Goal: Task Accomplishment & Management: Use online tool/utility

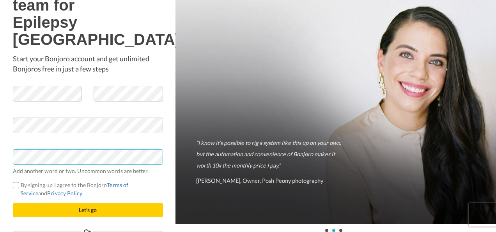
scroll to position [21, 0]
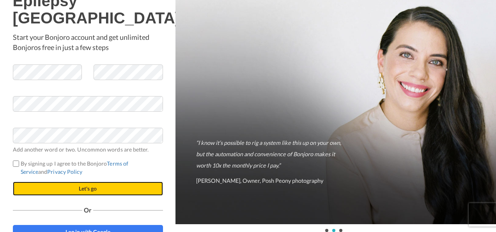
click at [87, 181] on button "Let's go" at bounding box center [88, 188] width 150 height 14
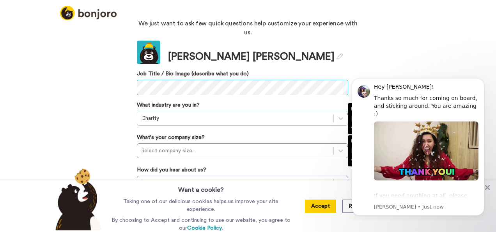
scroll to position [69, 0]
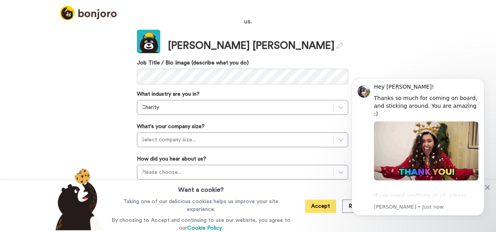
click at [327, 210] on button "Accept" at bounding box center [320, 205] width 31 height 13
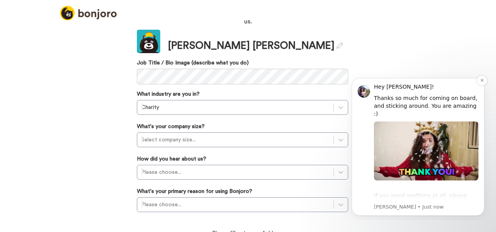
scroll to position [7, 0]
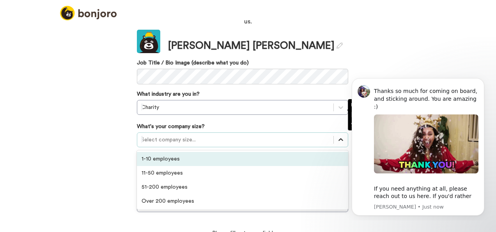
click at [338, 136] on icon at bounding box center [341, 140] width 8 height 8
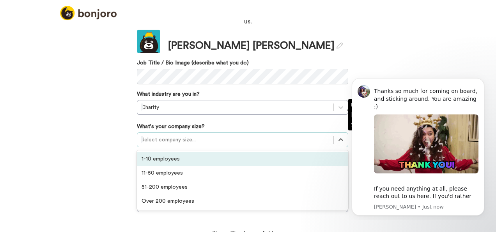
click at [161, 152] on div "1-10 employees" at bounding box center [242, 159] width 211 height 14
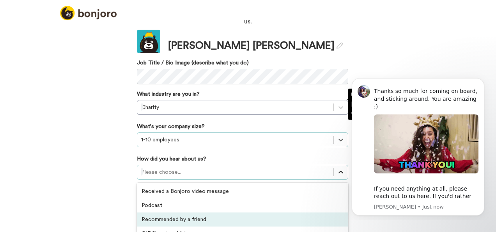
click at [338, 165] on div "option Recommended by a friend focused, 3 of 20. 20 results available. Use Up a…" at bounding box center [242, 172] width 211 height 15
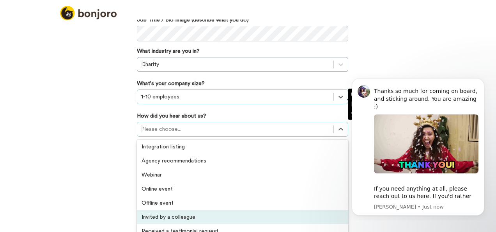
scroll to position [167, 0]
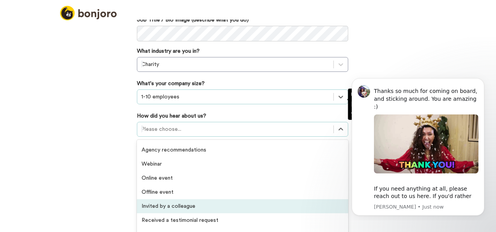
click at [185, 199] on div "Invited by a colleague" at bounding box center [242, 206] width 211 height 14
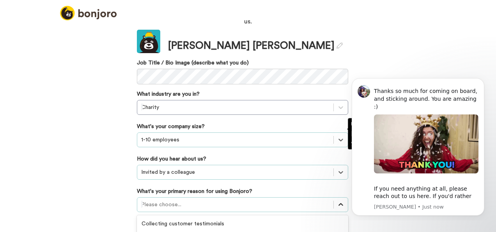
scroll to position [115, 0]
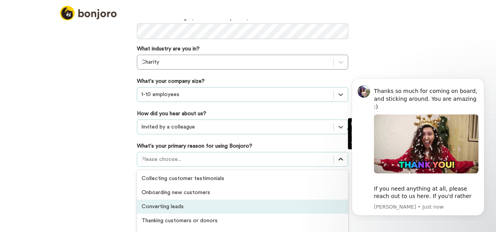
click at [336, 166] on div "option Converting leads focused, 3 of 6. 6 results available. Use Up and Down t…" at bounding box center [242, 159] width 211 height 15
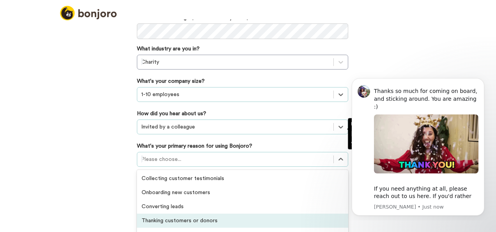
click at [196, 213] on div "Thanking customers or donors" at bounding box center [242, 220] width 211 height 14
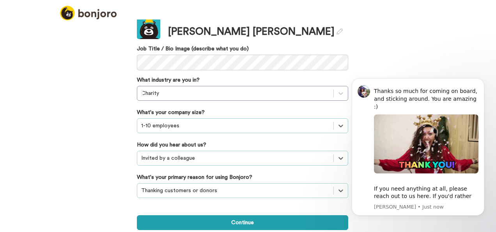
scroll to position [58, 0]
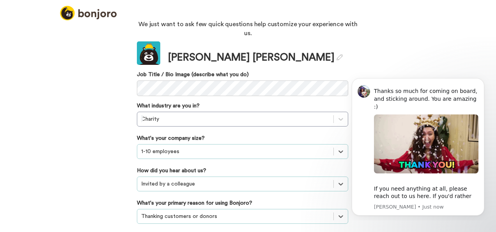
drag, startPoint x: 239, startPoint y: 218, endPoint x: 246, endPoint y: 218, distance: 7.4
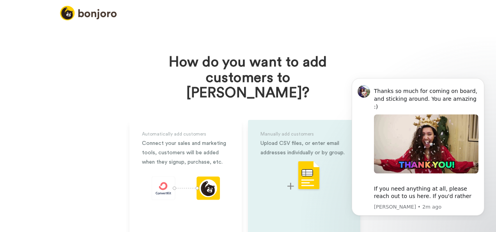
click at [302, 160] on img at bounding box center [304, 175] width 34 height 31
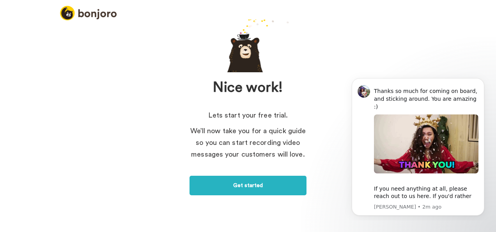
scroll to position [65, 0]
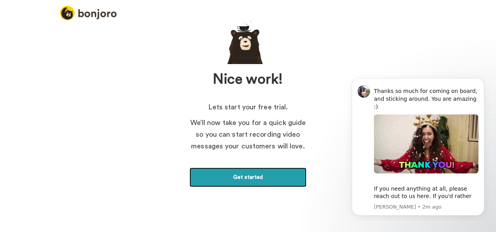
drag, startPoint x: 247, startPoint y: 176, endPoint x: 267, endPoint y: 179, distance: 19.7
click at [247, 176] on link "Get started" at bounding box center [247, 176] width 117 height 19
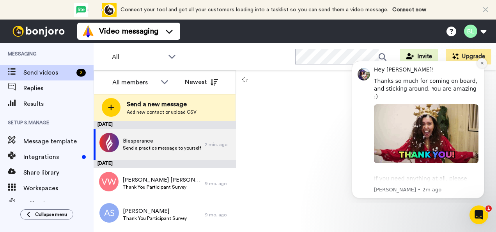
click at [482, 63] on icon "Dismiss notification" at bounding box center [481, 63] width 3 height 3
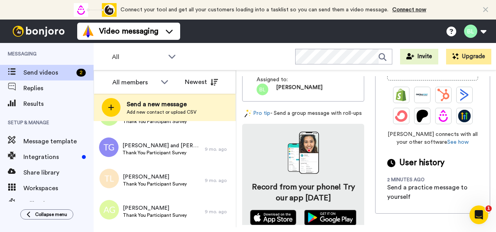
scroll to position [257, 0]
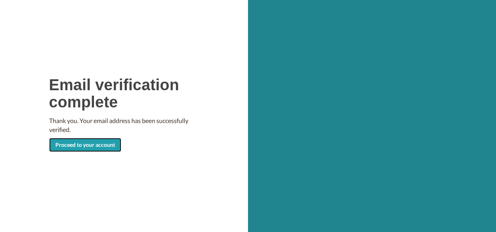
click at [86, 143] on link "Proceed to your account" at bounding box center [85, 145] width 72 height 14
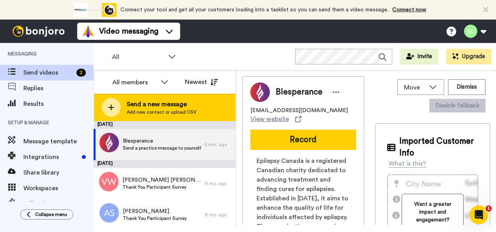
click at [109, 106] on icon at bounding box center [111, 107] width 6 height 7
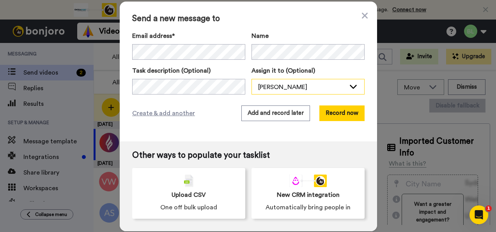
click at [350, 87] on icon at bounding box center [353, 86] width 9 height 8
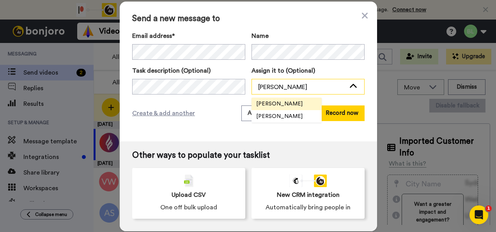
click at [350, 87] on icon at bounding box center [353, 86] width 9 height 8
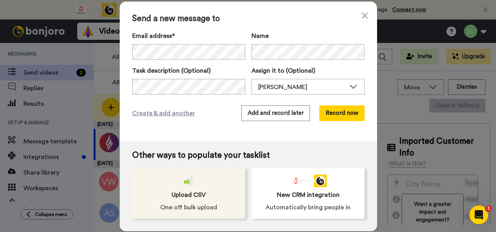
click at [184, 184] on img at bounding box center [188, 180] width 9 height 12
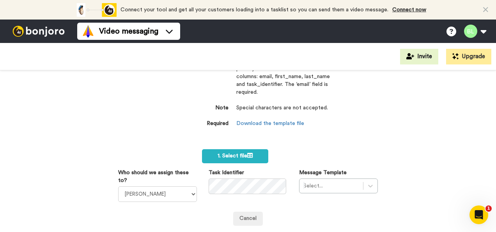
scroll to position [78, 0]
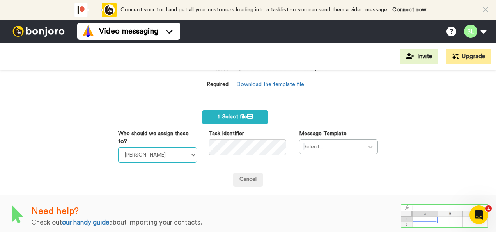
click at [189, 153] on select "[PERSON_NAME] [PERSON_NAME]" at bounding box center [157, 155] width 79 height 16
click at [367, 145] on icon at bounding box center [370, 147] width 8 height 8
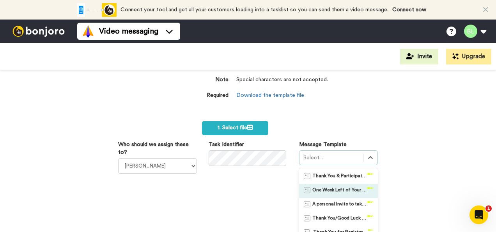
scroll to position [66, 0]
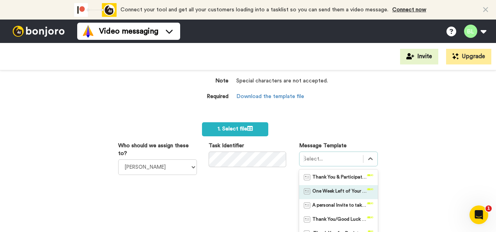
click at [226, 193] on div "Who should we assign these to? [PERSON_NAME] [PERSON_NAME] Task Identifier Mess…" at bounding box center [248, 206] width 260 height 128
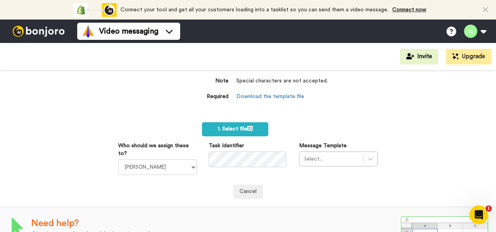
scroll to position [88, 0]
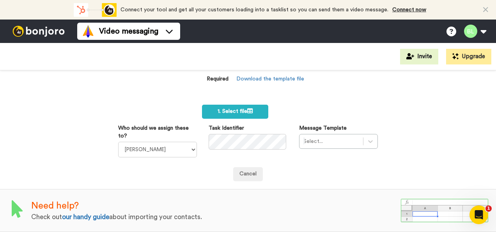
click at [440, 207] on img at bounding box center [444, 209] width 87 height 23
click at [284, 76] on link "Download the template file" at bounding box center [270, 78] width 68 height 5
